Goal: Find specific page/section: Find specific page/section

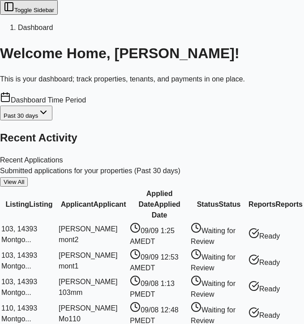
click at [21, 16] on header "Toggle Sidebar Dashboard" at bounding box center [152, 16] width 304 height 33
click at [17, 14] on button "Toggle Sidebar" at bounding box center [29, 7] width 58 height 15
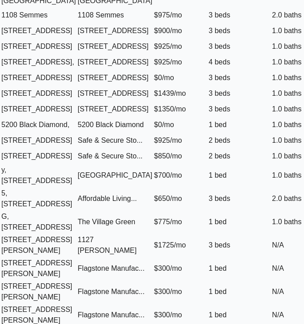
scroll to position [356, 0]
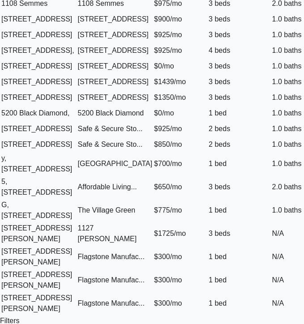
click at [272, 174] on td "1.0 baths" at bounding box center [305, 164] width 66 height 22
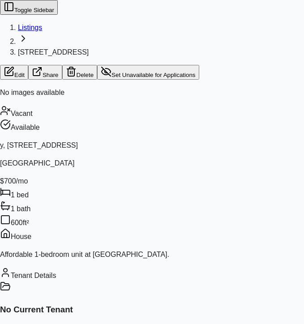
click at [62, 65] on button "Share" at bounding box center [45, 72] width 34 height 15
click at [15, 14] on button "Toggle Sidebar" at bounding box center [29, 7] width 58 height 15
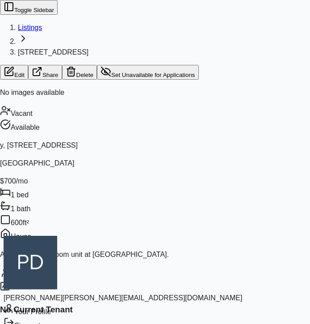
click at [68, 317] on div "Sign out" at bounding box center [123, 324] width 239 height 14
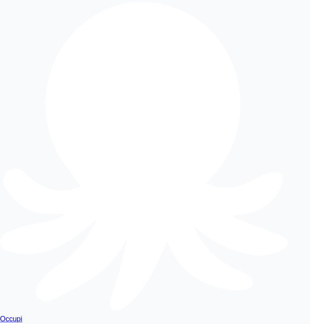
drag, startPoint x: 195, startPoint y: 113, endPoint x: 106, endPoint y: 111, distance: 89.5
type input "**********"
